Goal: Complete application form: Complete application form

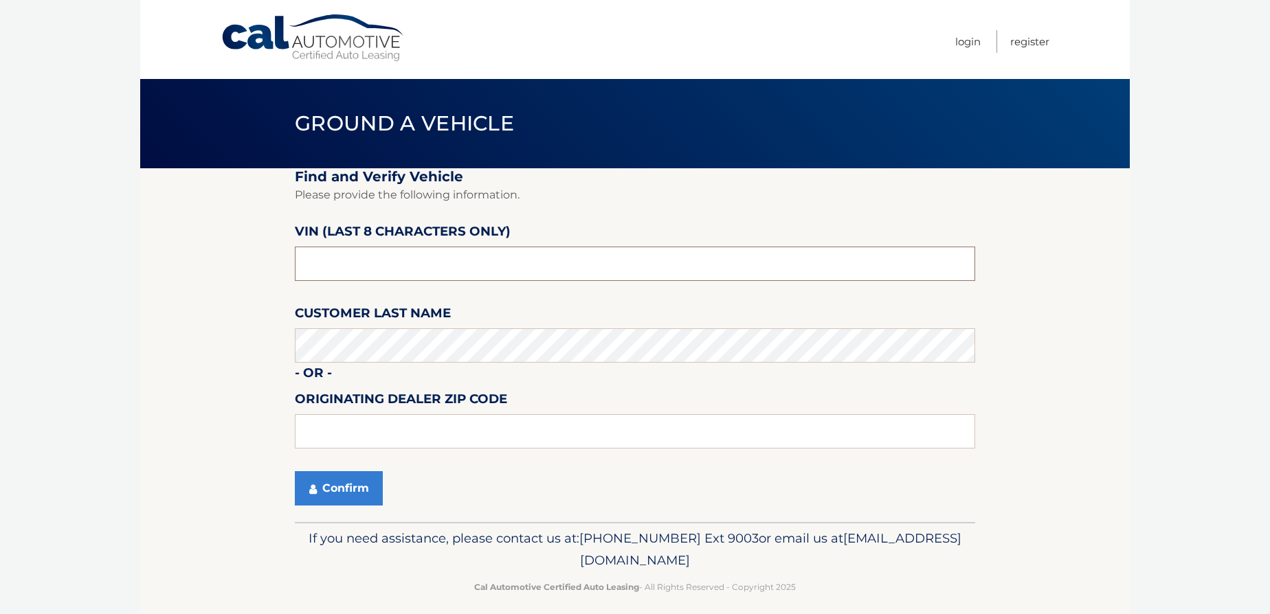
click at [354, 259] on input "text" at bounding box center [635, 264] width 680 height 34
type input "700301**"
click at [324, 436] on input "text" at bounding box center [635, 431] width 680 height 34
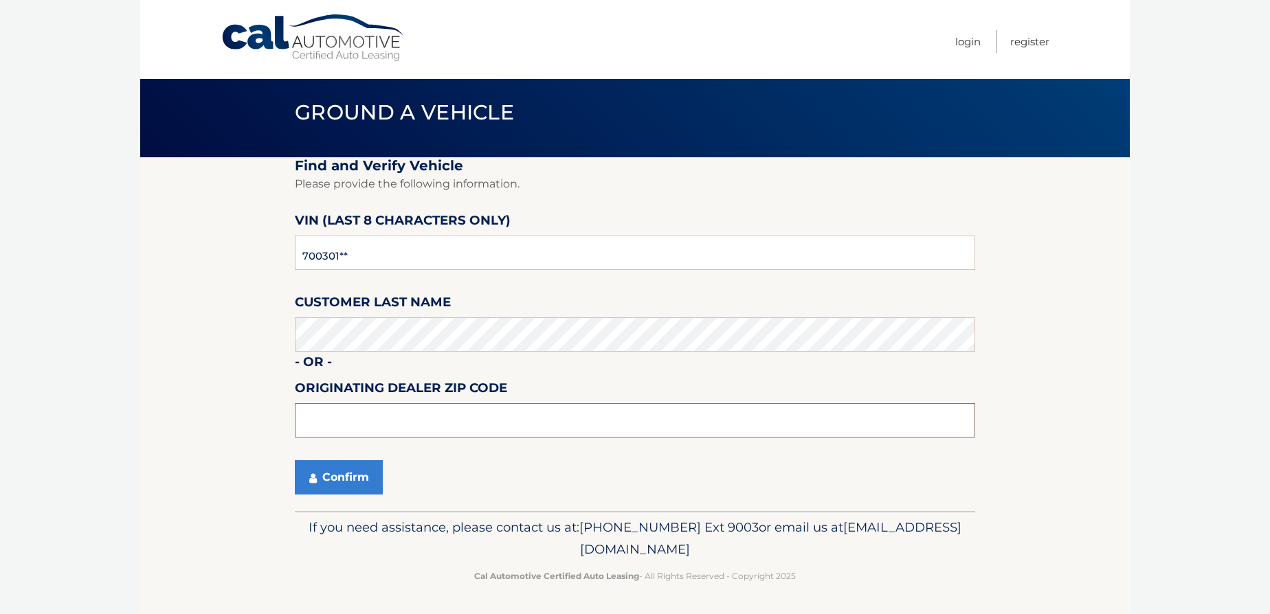
scroll to position [12, 0]
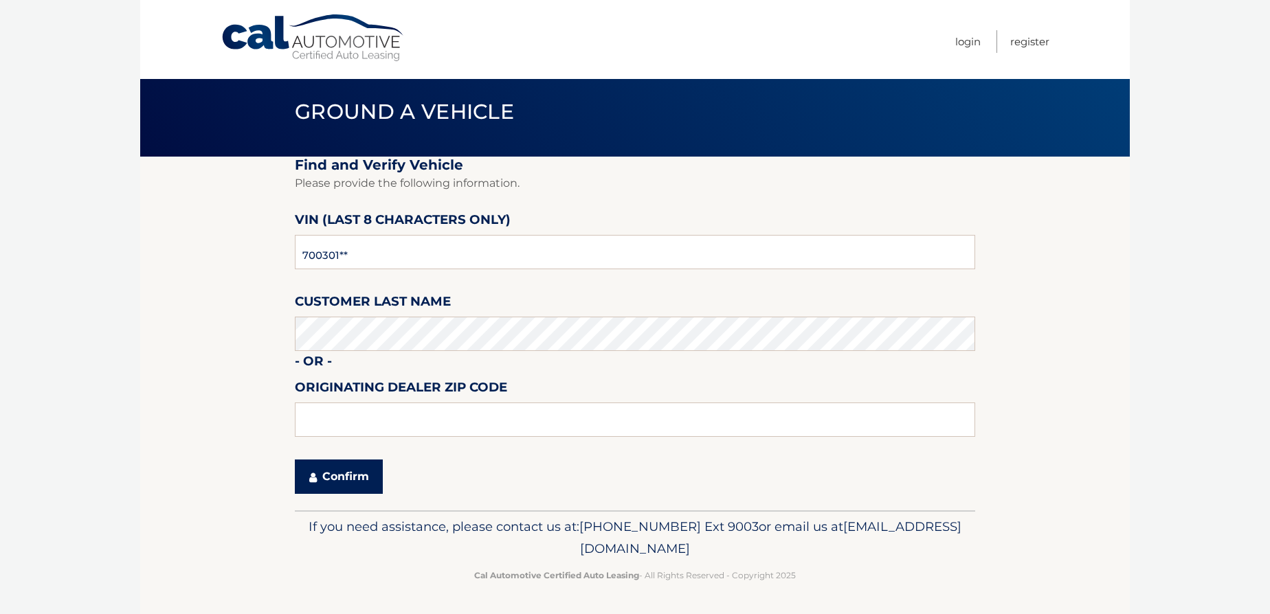
click at [324, 481] on button "Confirm" at bounding box center [339, 477] width 88 height 34
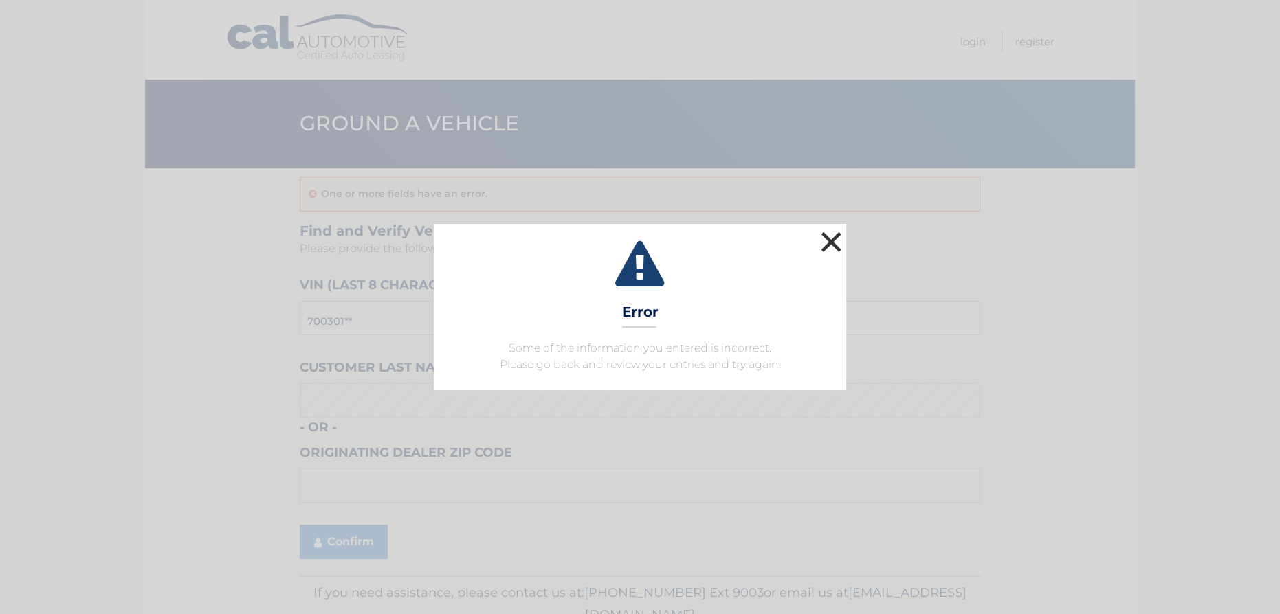
click at [821, 243] on button "×" at bounding box center [830, 241] width 27 height 27
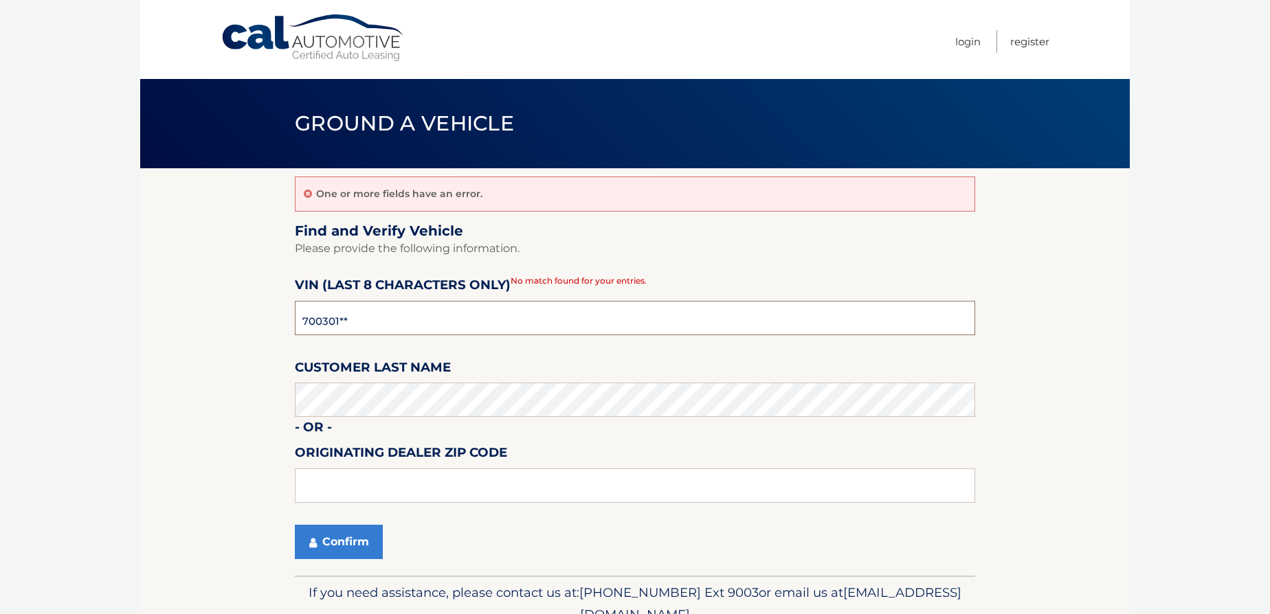
drag, startPoint x: 370, startPoint y: 320, endPoint x: 259, endPoint y: 335, distance: 111.7
click at [259, 335] on section "One or more fields have an error. Find and Verify Vehicle Please provide the fo…" at bounding box center [635, 372] width 990 height 408
type input "P8700301"
click at [144, 375] on section "One or more fields have an error. Find and Verify Vehicle Please provide the fo…" at bounding box center [635, 372] width 990 height 408
click at [355, 546] on button "Confirm" at bounding box center [339, 542] width 88 height 34
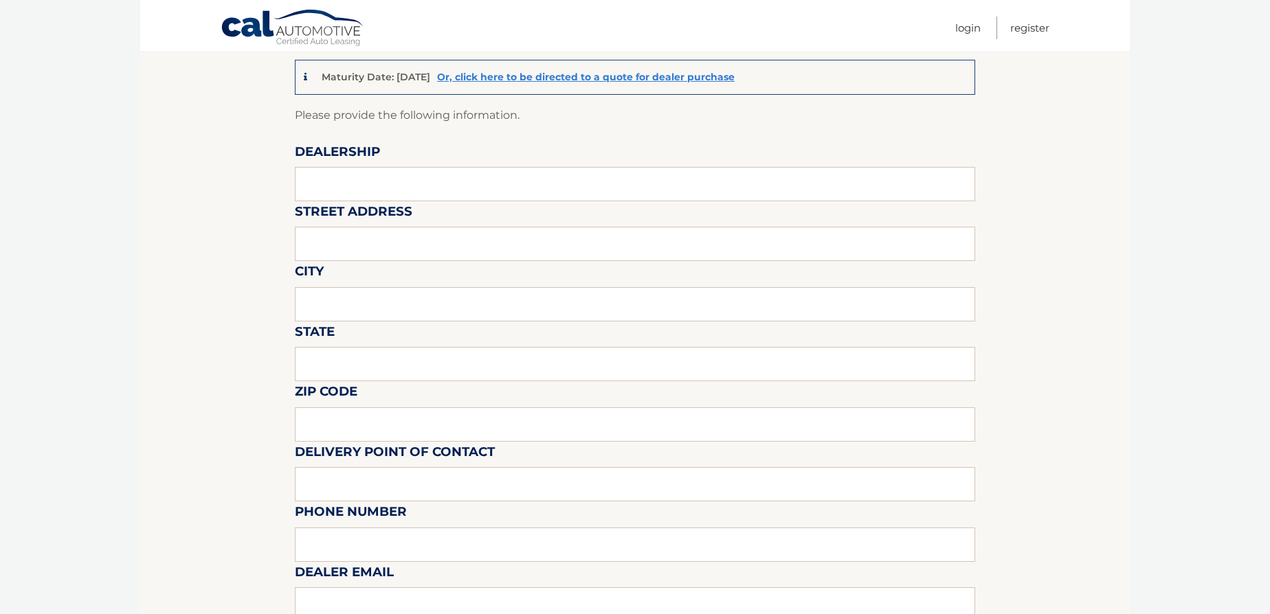
scroll to position [124, 0]
click at [334, 188] on input "text" at bounding box center [635, 185] width 680 height 34
type input "BRIGHT BAY LINCOLN"
type input "1174 SUNRISE HIGHWAY"
type input "BAY SHORE"
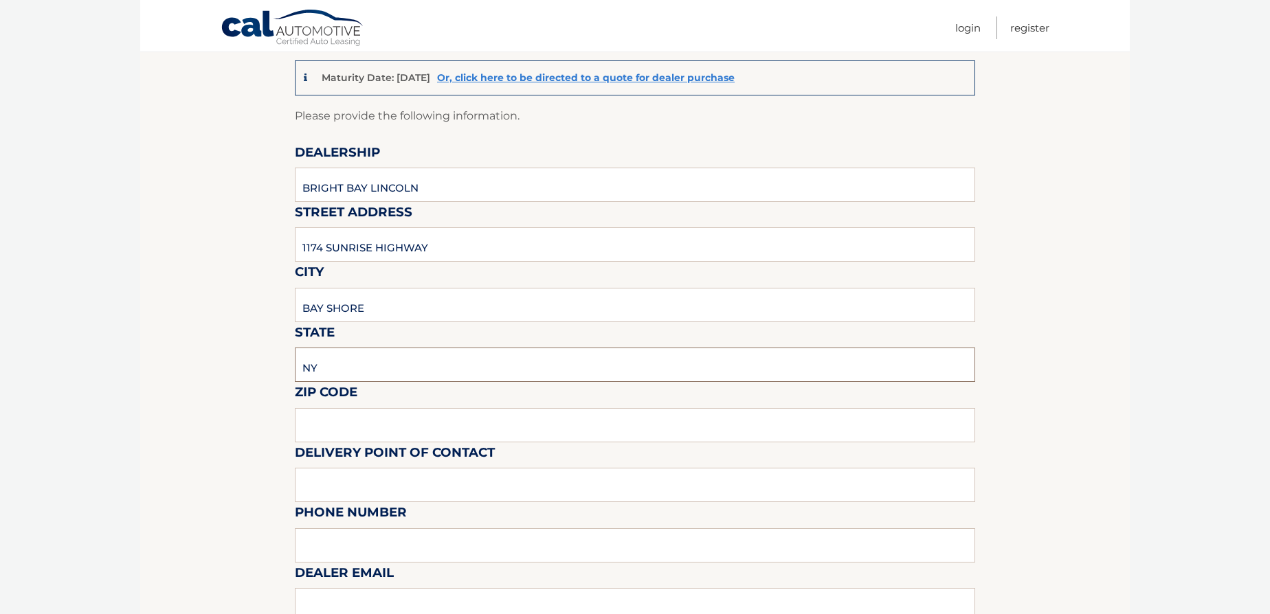
type input "NY"
type input "11706"
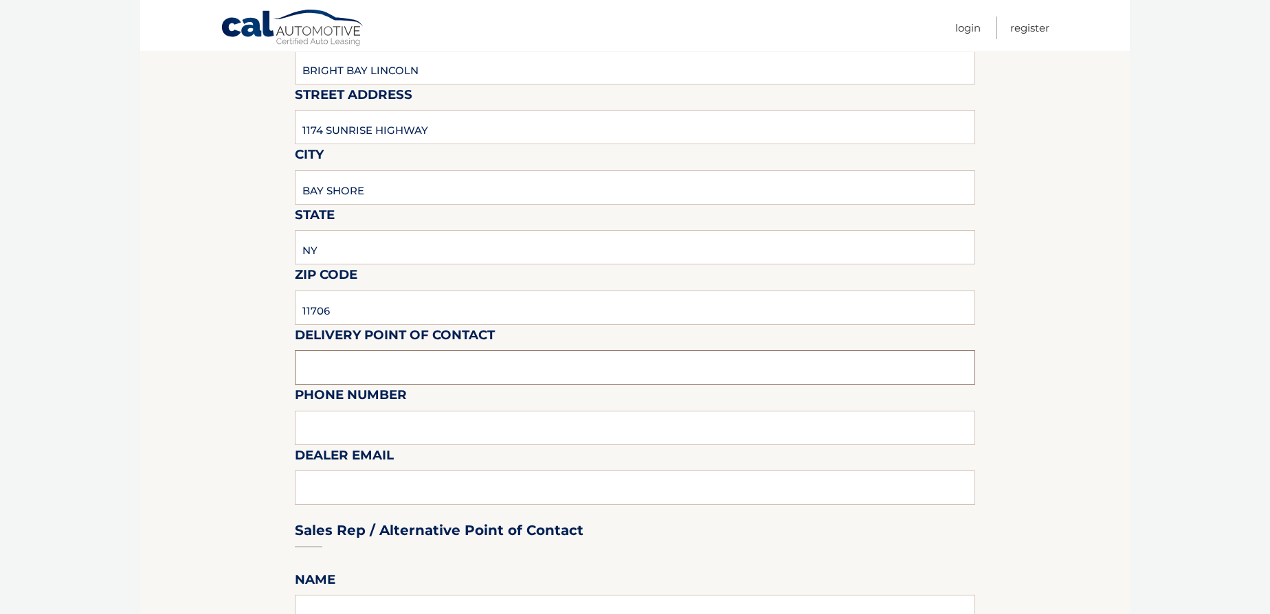
scroll to position [249, 0]
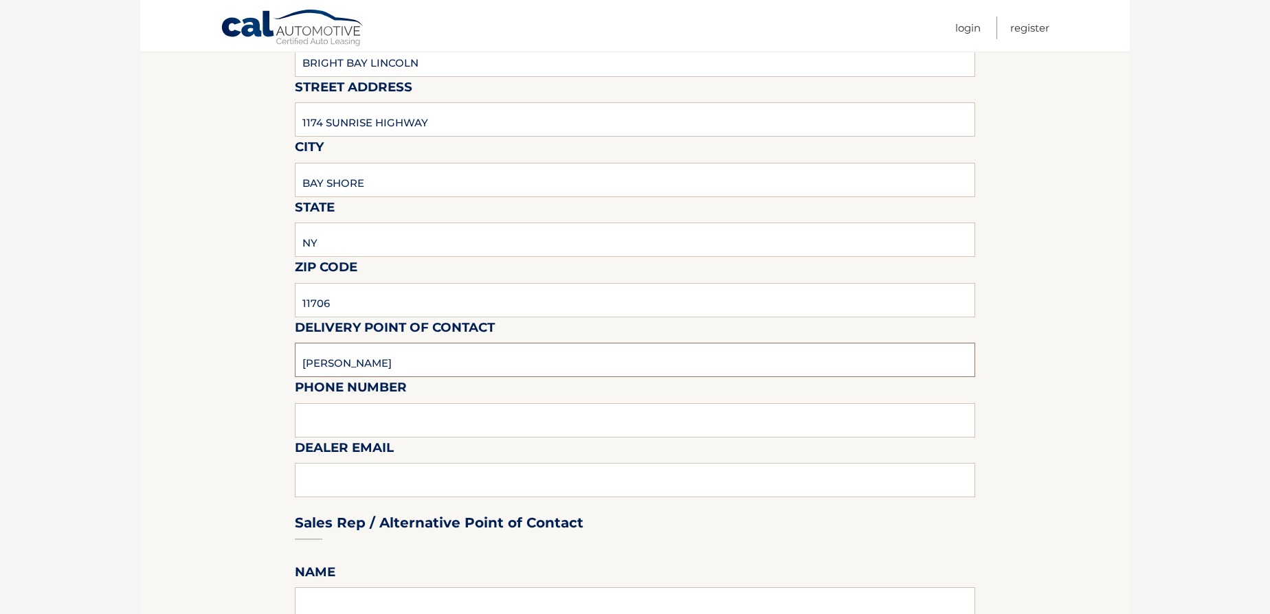
type input "[PERSON_NAME]"
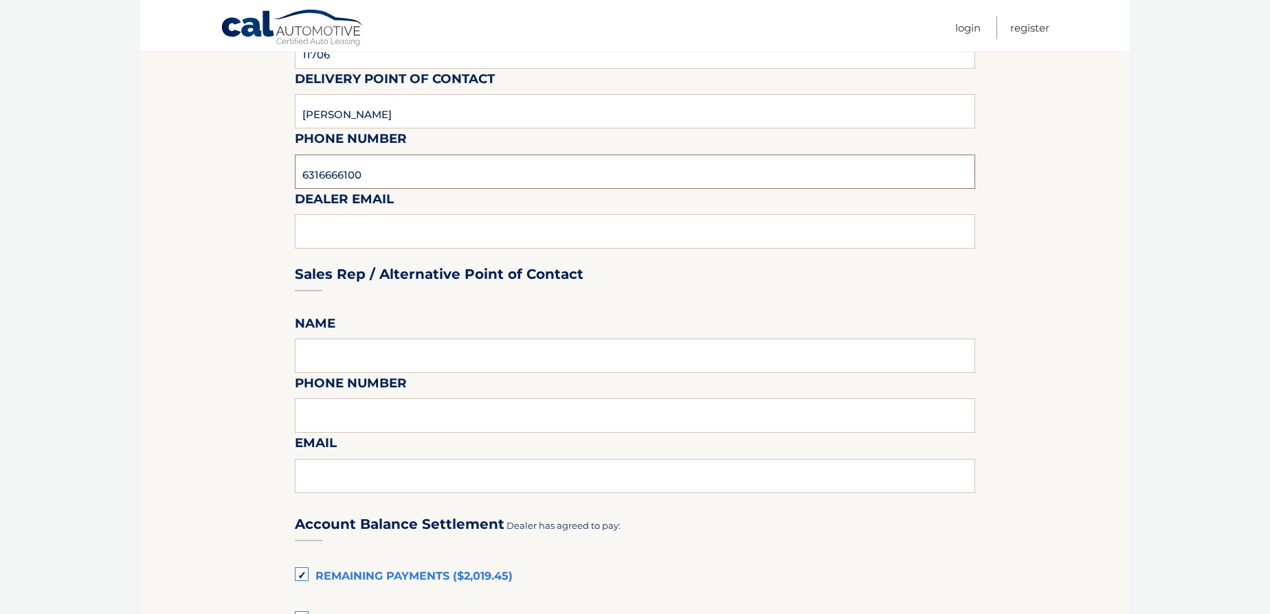
scroll to position [500, 0]
type input "6316666100"
click at [319, 232] on div "Sales Rep / Alternative Point of Contact" at bounding box center [635, 247] width 680 height 97
drag, startPoint x: 333, startPoint y: 245, endPoint x: 322, endPoint y: 227, distance: 20.6
click at [331, 245] on div "Sales Rep / Alternative Point of Contact" at bounding box center [635, 247] width 680 height 97
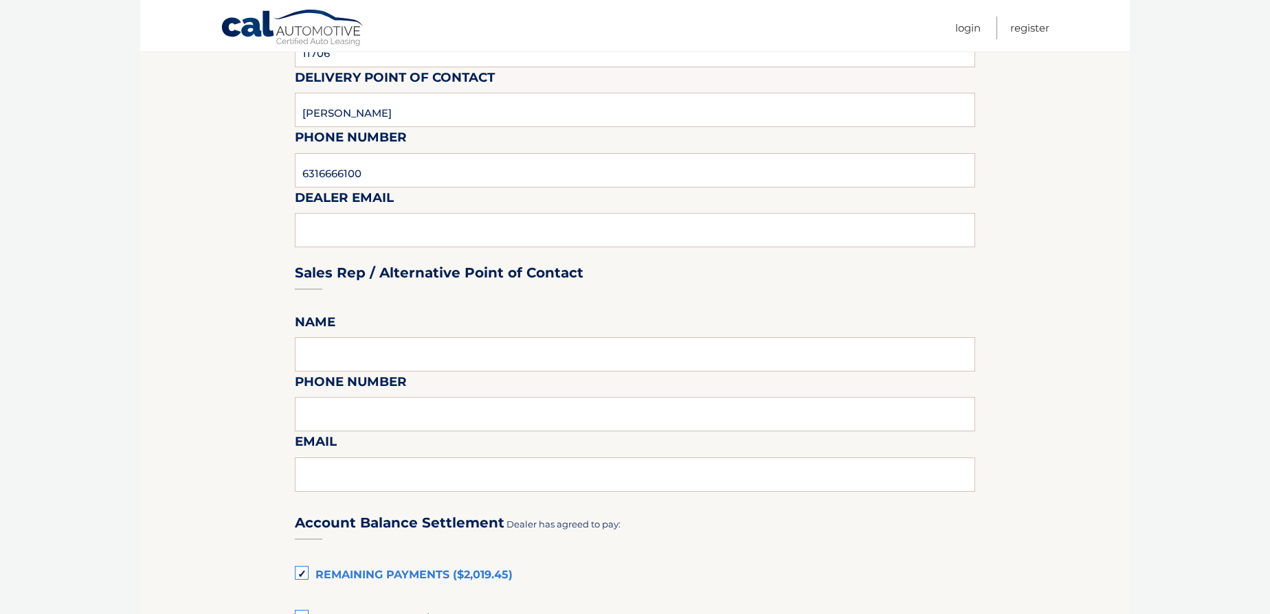
click at [322, 227] on div "Sales Rep / Alternative Point of Contact" at bounding box center [635, 247] width 680 height 97
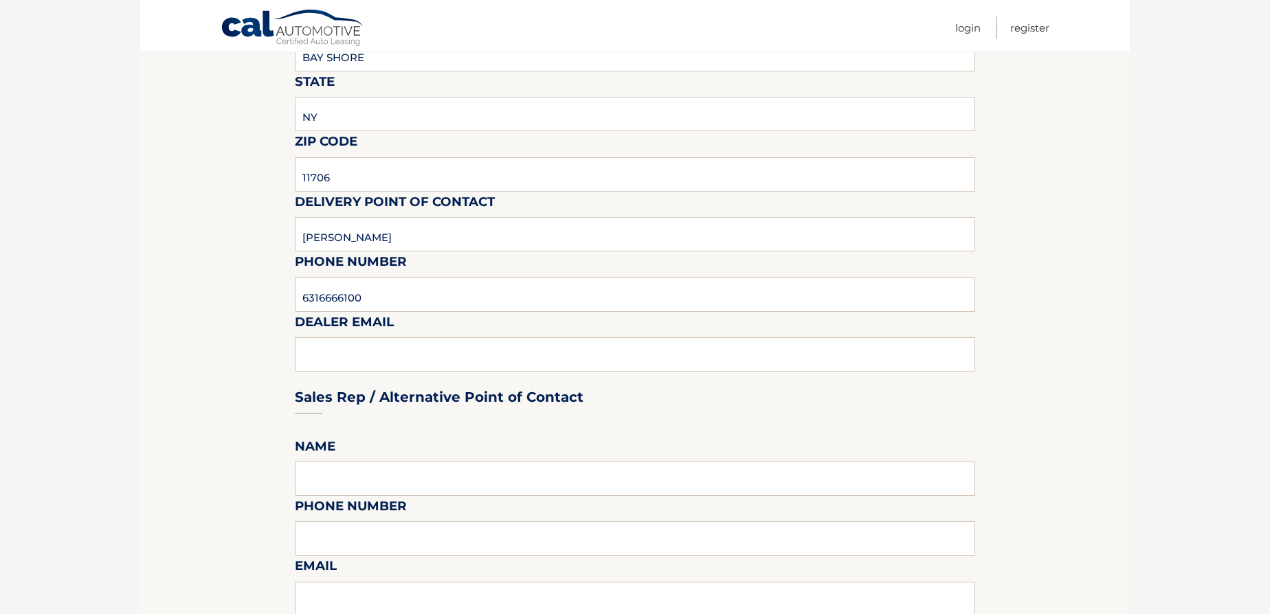
scroll to position [375, 0]
click at [377, 305] on input "6316666100" at bounding box center [635, 295] width 680 height 34
click at [353, 360] on div "Sales Rep / Alternative Point of Contact" at bounding box center [635, 372] width 680 height 97
click at [344, 441] on fieldset "Please provide the following information. Dealership [GEOGRAPHIC_DATA] Street A…" at bounding box center [635, 578] width 680 height 1444
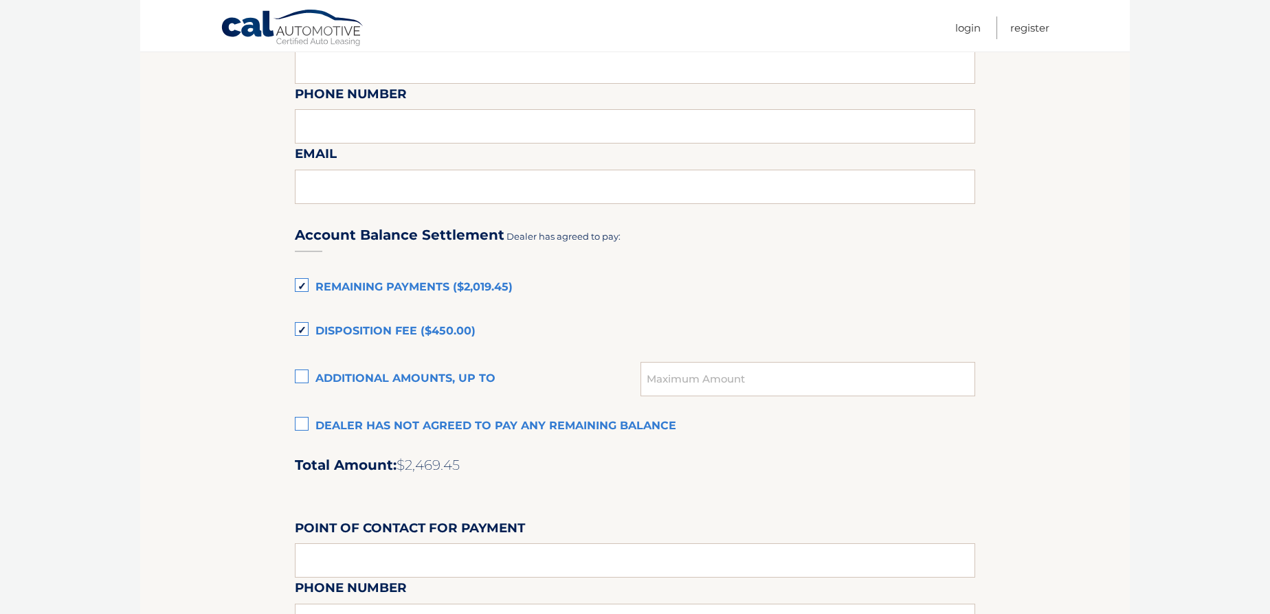
scroll to position [788, 0]
click at [304, 325] on label "Disposition Fee ($450.00)" at bounding box center [635, 331] width 680 height 27
click at [0, 0] on input "Disposition Fee ($450.00)" at bounding box center [0, 0] width 0 height 0
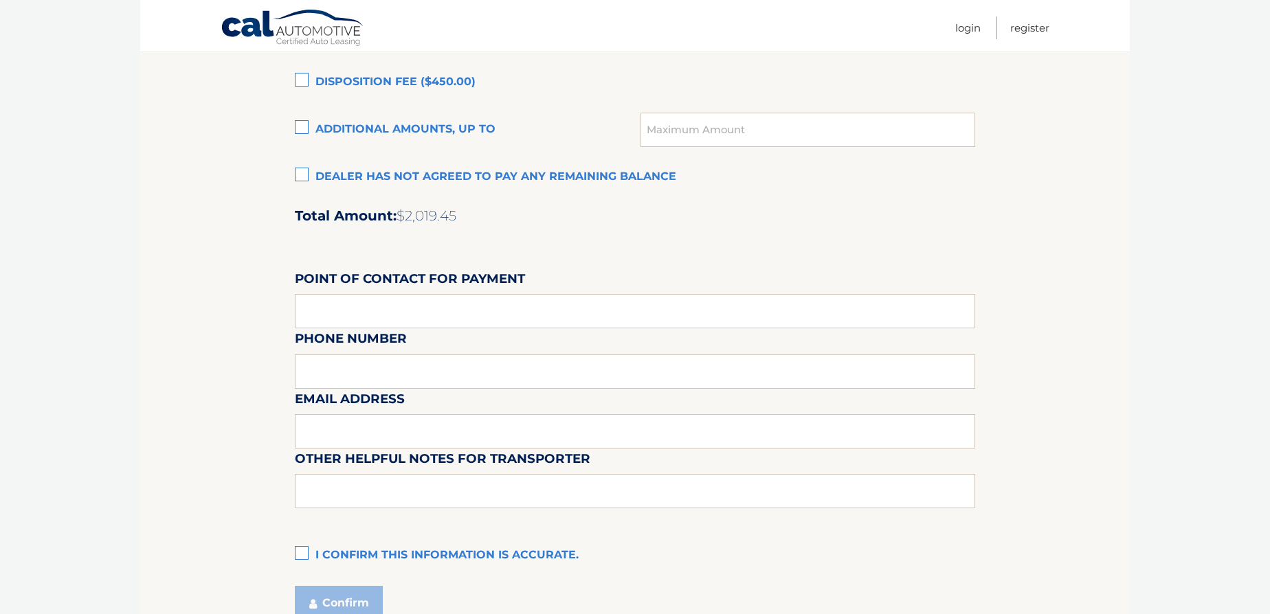
scroll to position [1039, 0]
click at [313, 306] on input "text" at bounding box center [635, 310] width 680 height 34
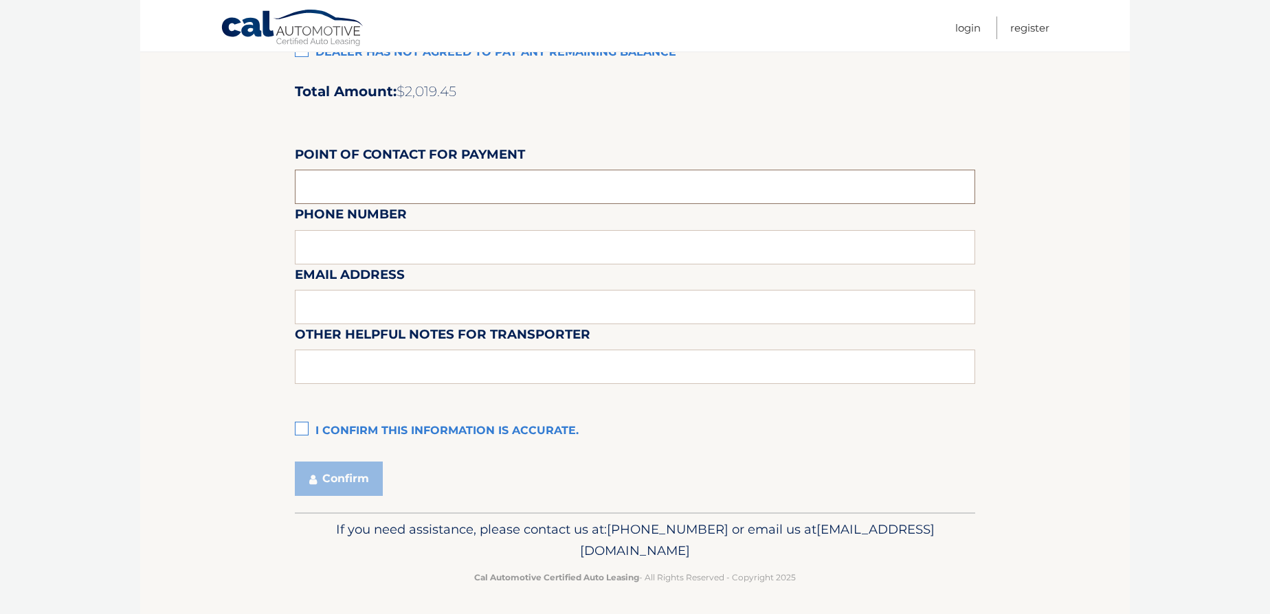
scroll to position [1164, 0]
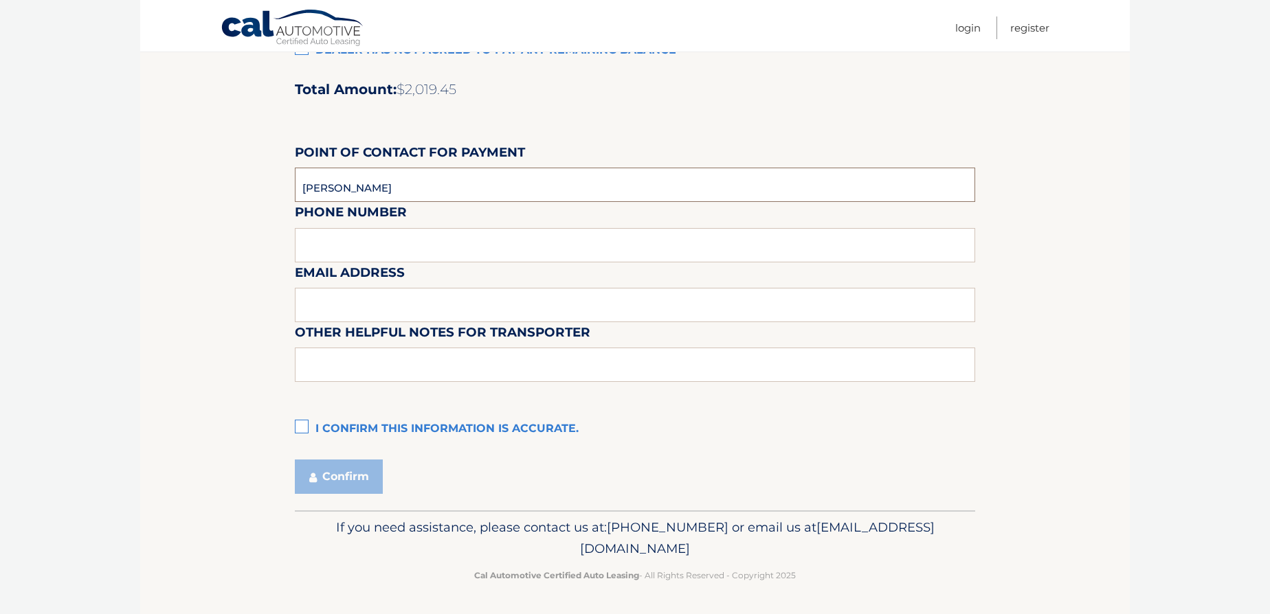
type input "[PERSON_NAME]"
type input "6316666100"
type input "[EMAIL_ADDRESS][DOMAIN_NAME]"
click at [306, 426] on label "I confirm this information is accurate." at bounding box center [635, 429] width 680 height 27
click at [0, 0] on input "I confirm this information is accurate." at bounding box center [0, 0] width 0 height 0
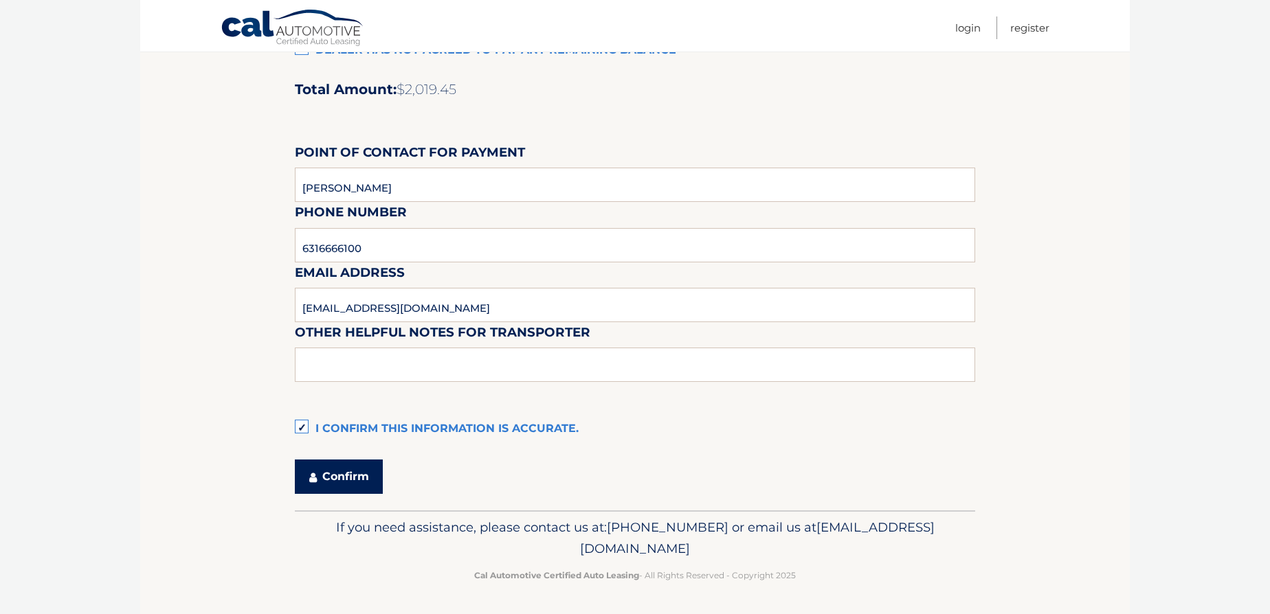
click at [326, 481] on button "Confirm" at bounding box center [339, 477] width 88 height 34
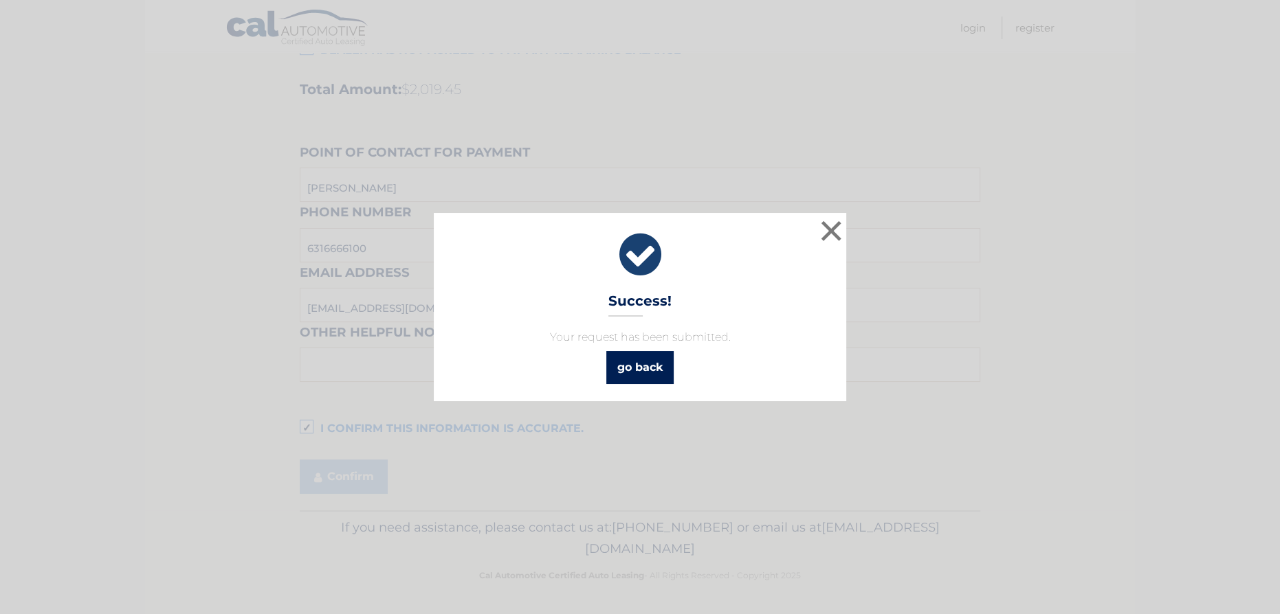
click at [634, 364] on link "go back" at bounding box center [639, 367] width 67 height 33
